Goal: Information Seeking & Learning: Learn about a topic

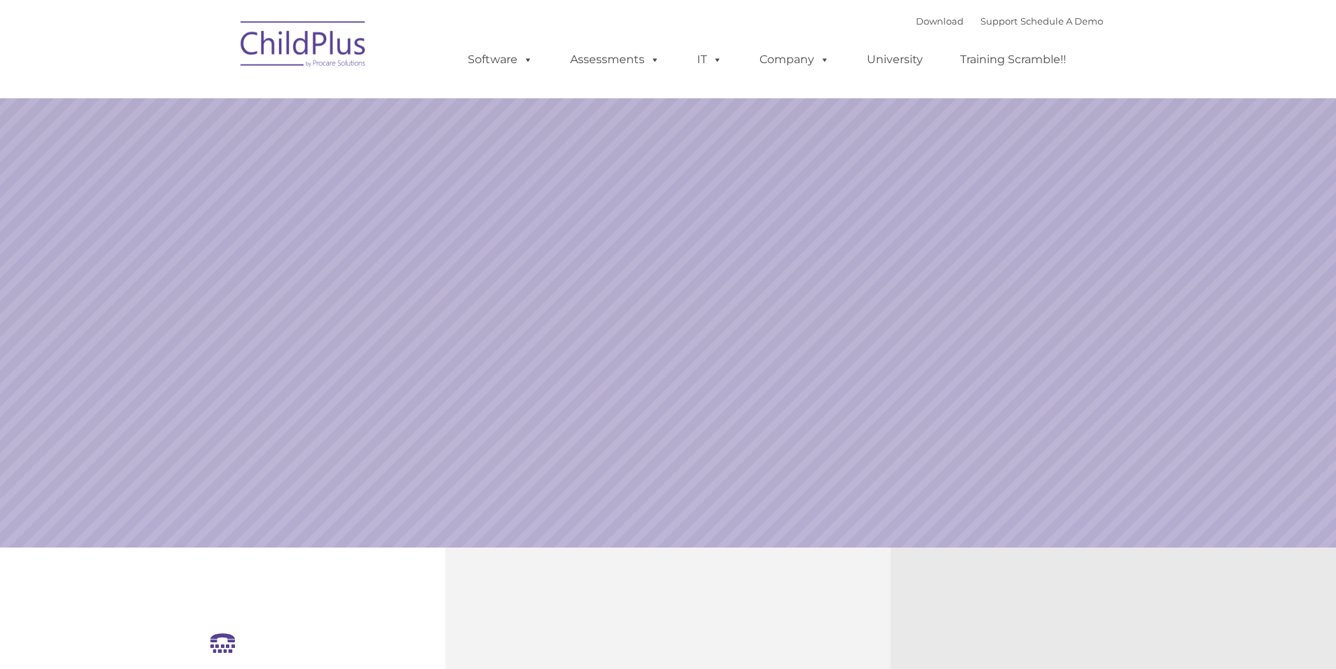
select select "MEDIUM"
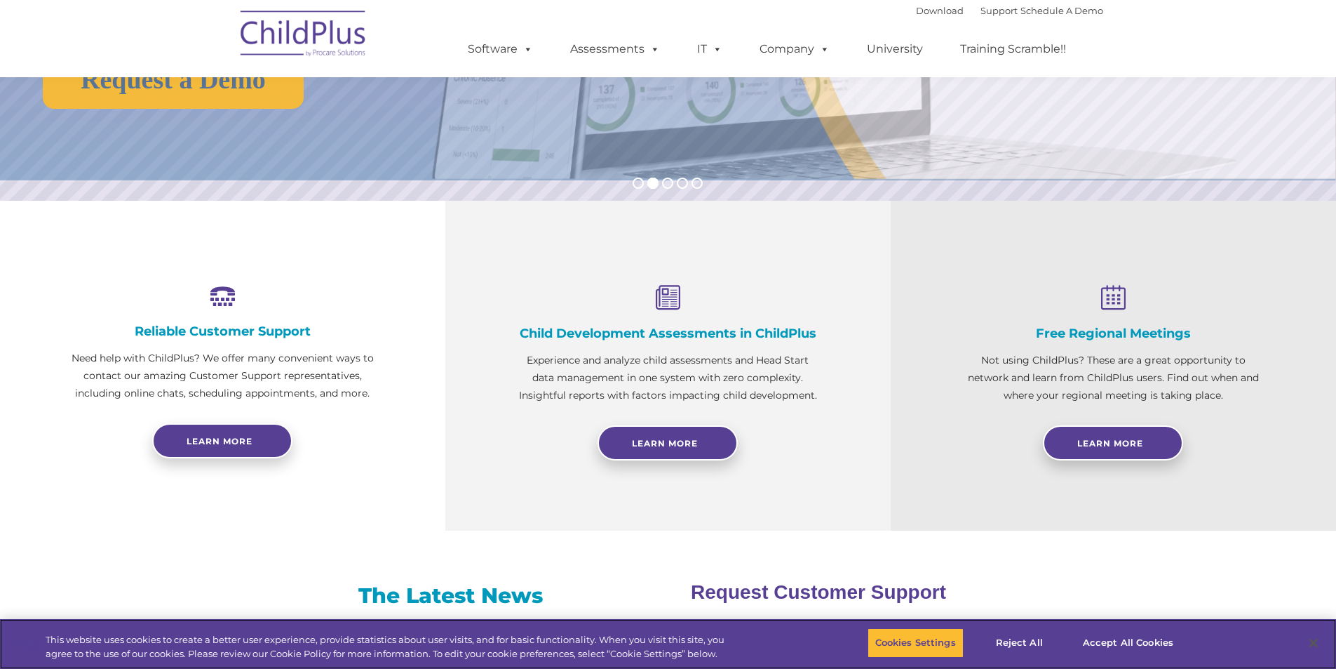
scroll to position [213, 0]
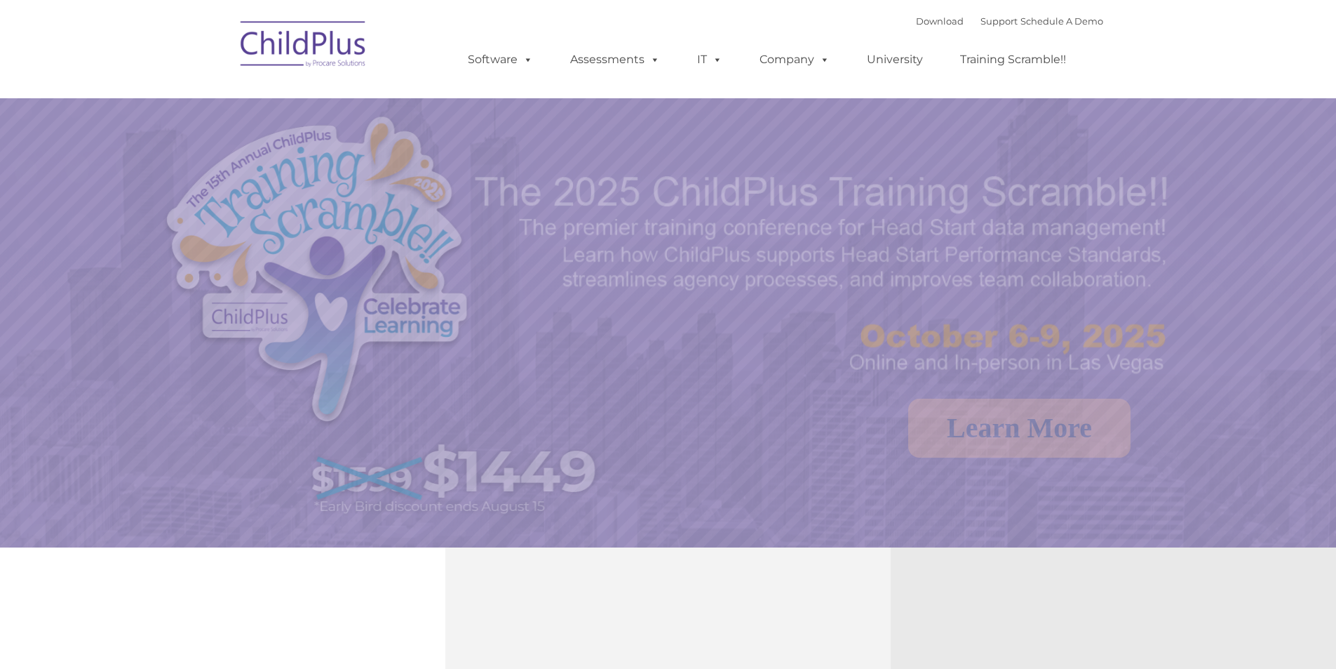
select select "MEDIUM"
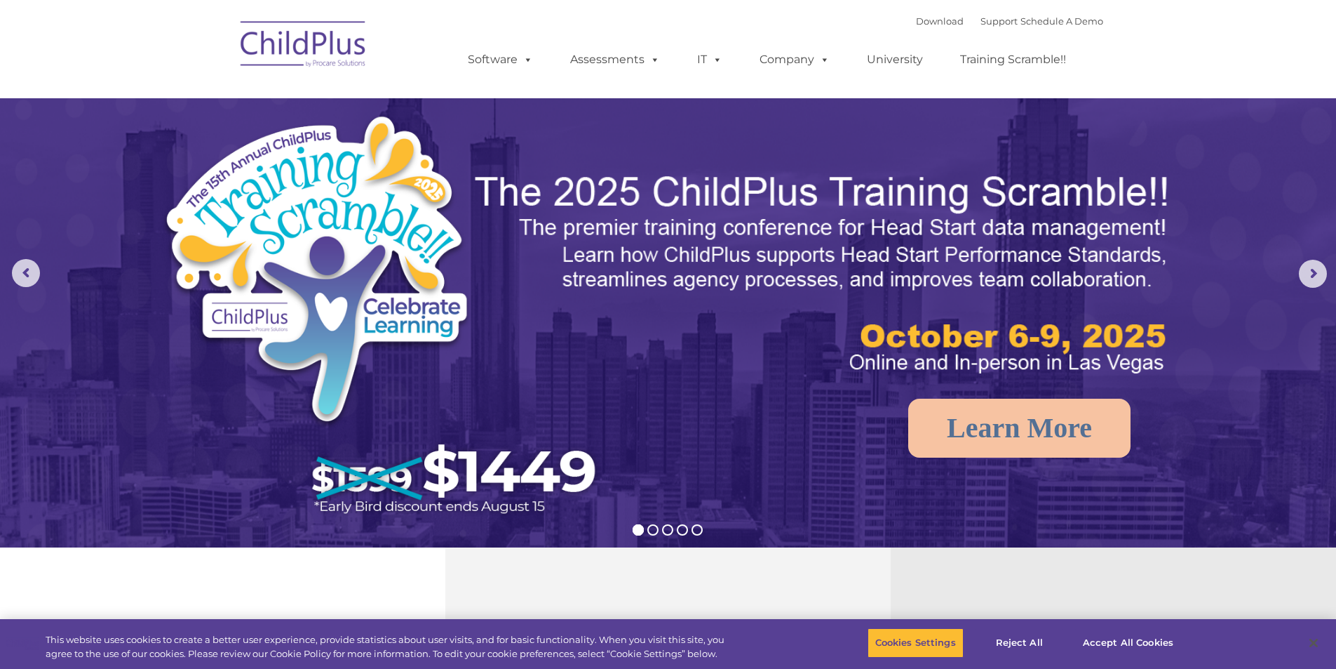
click at [1313, 34] on nav "Download Support | Schedule A Demo  MENU MENU Software ChildPlus: The original…" at bounding box center [668, 49] width 1336 height 98
click at [1026, 69] on link "Training Scramble!!" at bounding box center [1013, 60] width 134 height 28
click at [880, 60] on link "University" at bounding box center [895, 60] width 84 height 28
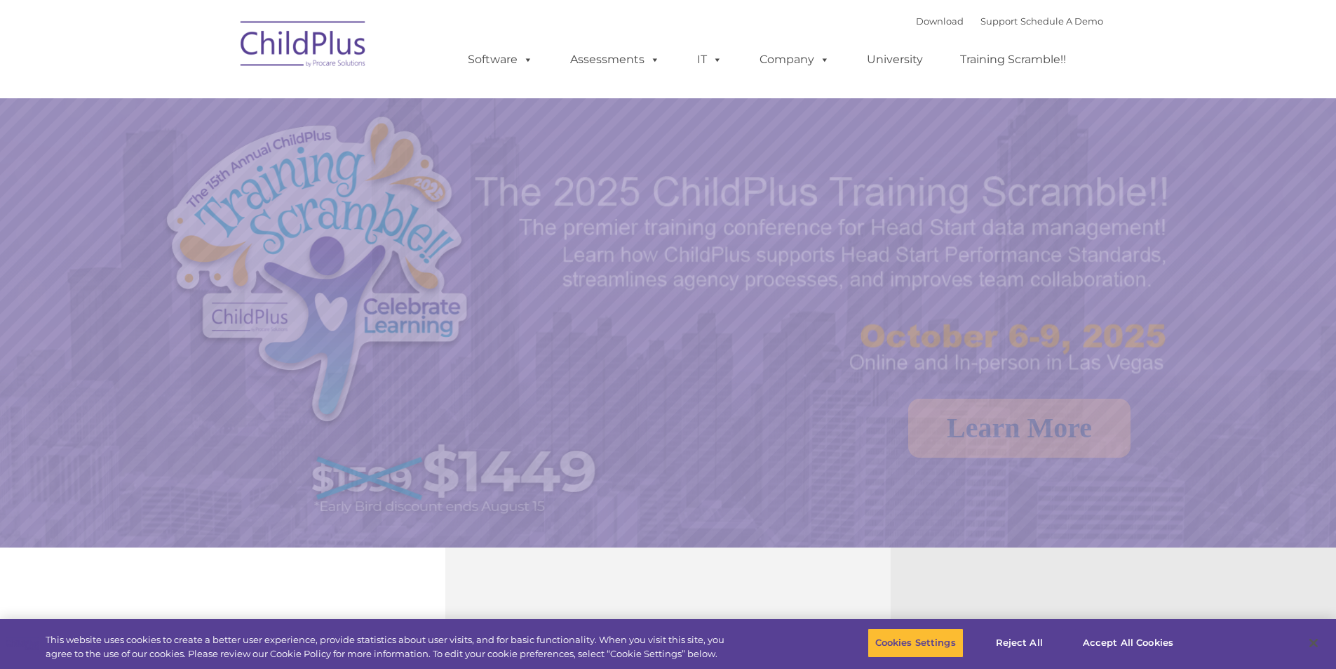
select select "MEDIUM"
